Goal: Task Accomplishment & Management: Manage account settings

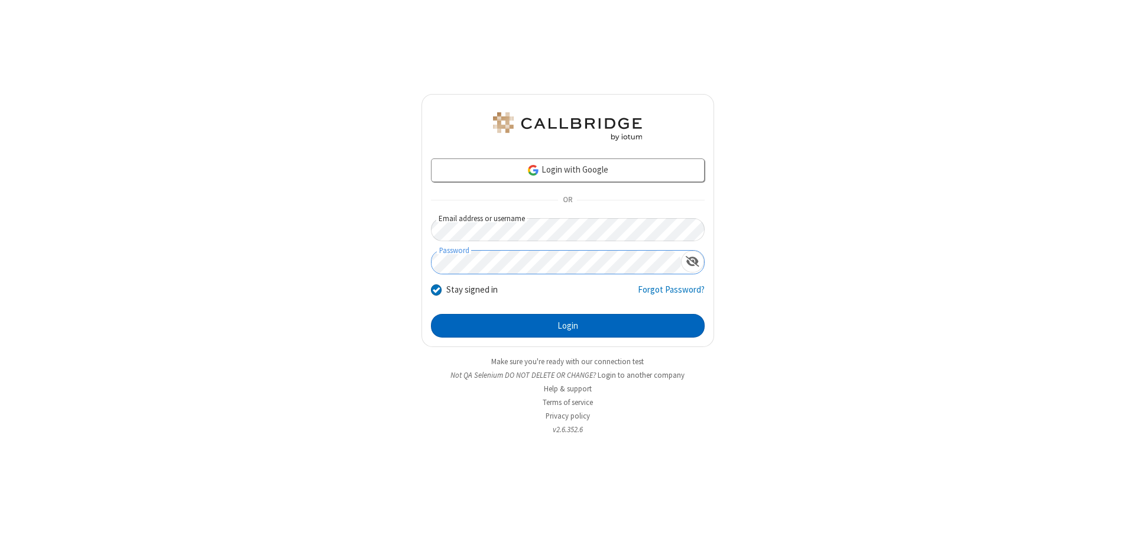
click at [568, 326] on button "Login" at bounding box center [568, 326] width 274 height 24
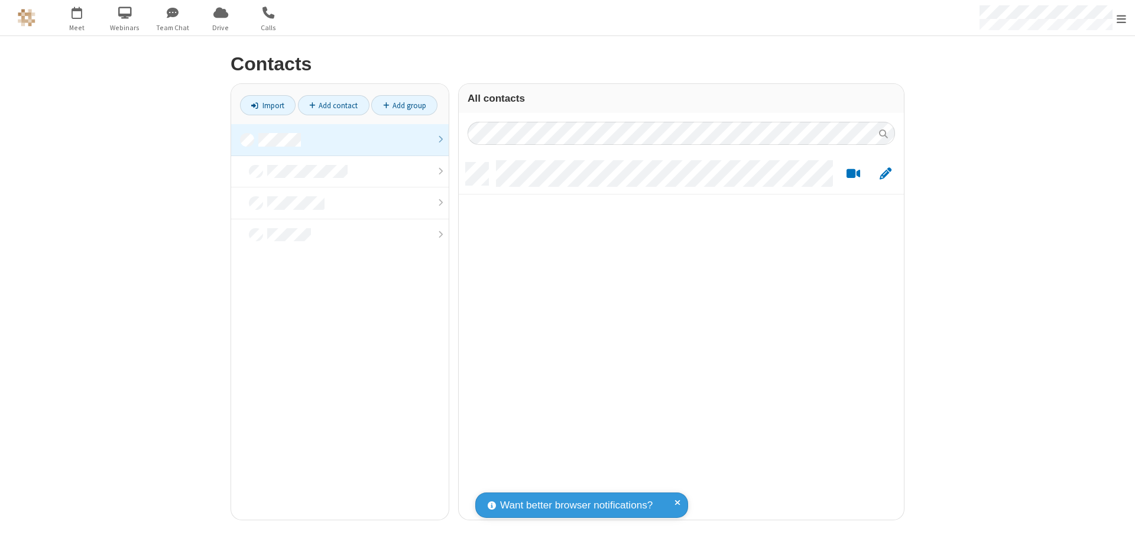
scroll to position [357, 436]
click at [340, 140] on link at bounding box center [340, 140] width 218 height 32
click at [334, 105] on link "Add contact" at bounding box center [334, 105] width 72 height 20
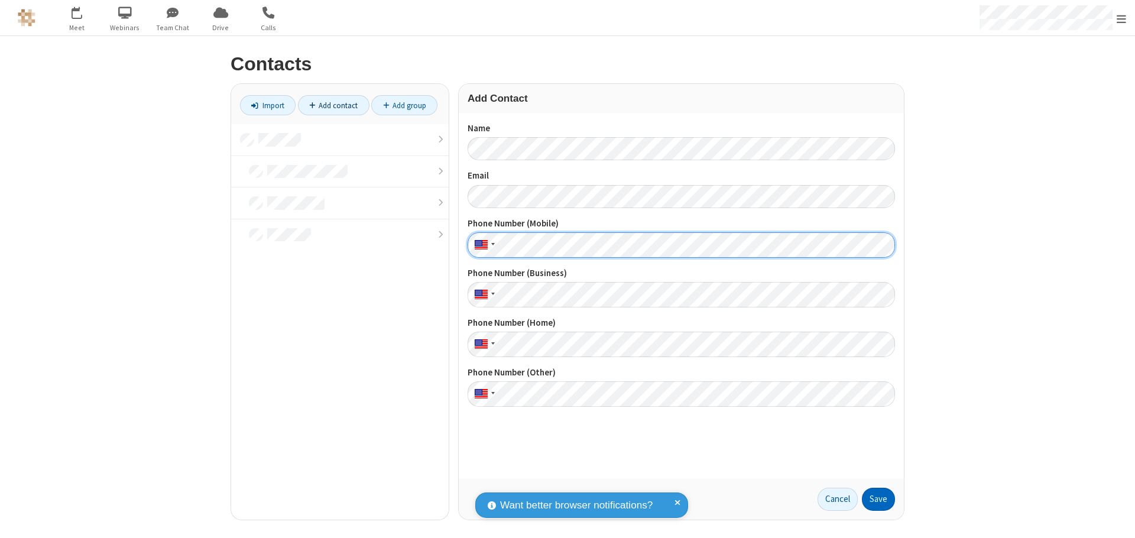
click at [879, 499] on button "Save" at bounding box center [878, 500] width 33 height 24
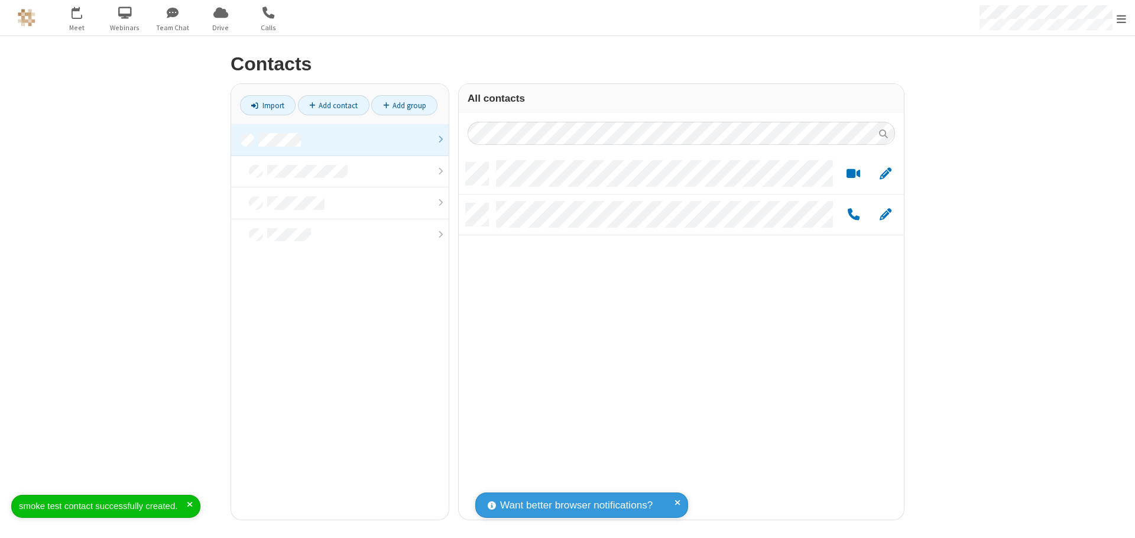
scroll to position [357, 436]
